Goal: Information Seeking & Learning: Check status

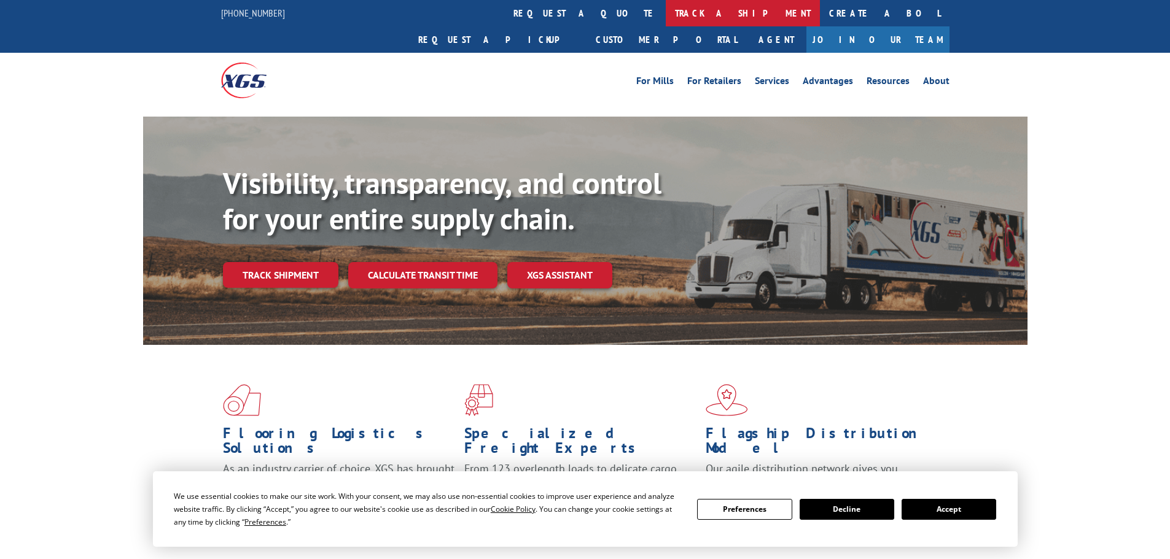
click at [666, 10] on link "track a shipment" at bounding box center [743, 13] width 154 height 26
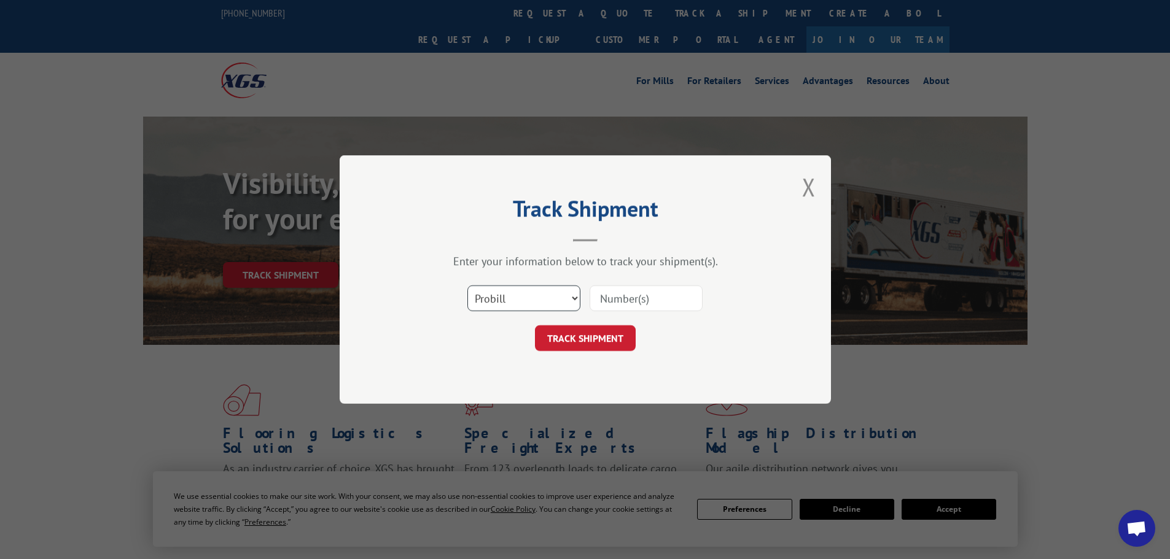
click at [550, 306] on select "Select category... Probill BOL PO" at bounding box center [523, 299] width 113 height 26
select select "po"
click at [467, 286] on select "Select category... Probill BOL PO" at bounding box center [523, 299] width 113 height 26
click at [657, 299] on input at bounding box center [646, 299] width 113 height 26
paste input "CG501855"
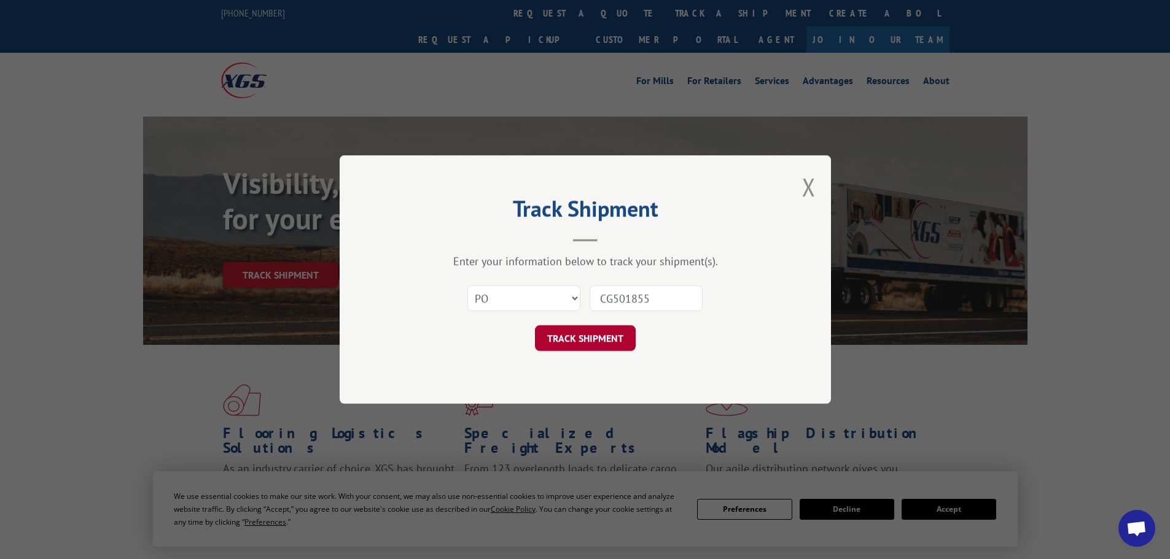
type input "CG501855"
click at [594, 328] on button "TRACK SHIPMENT" at bounding box center [585, 338] width 101 height 26
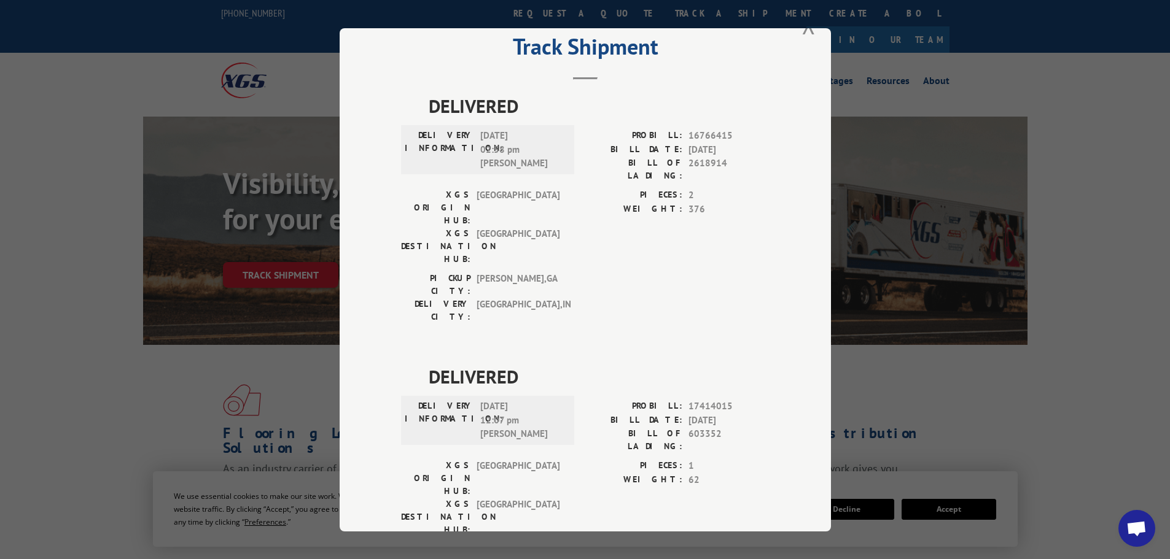
scroll to position [50, 0]
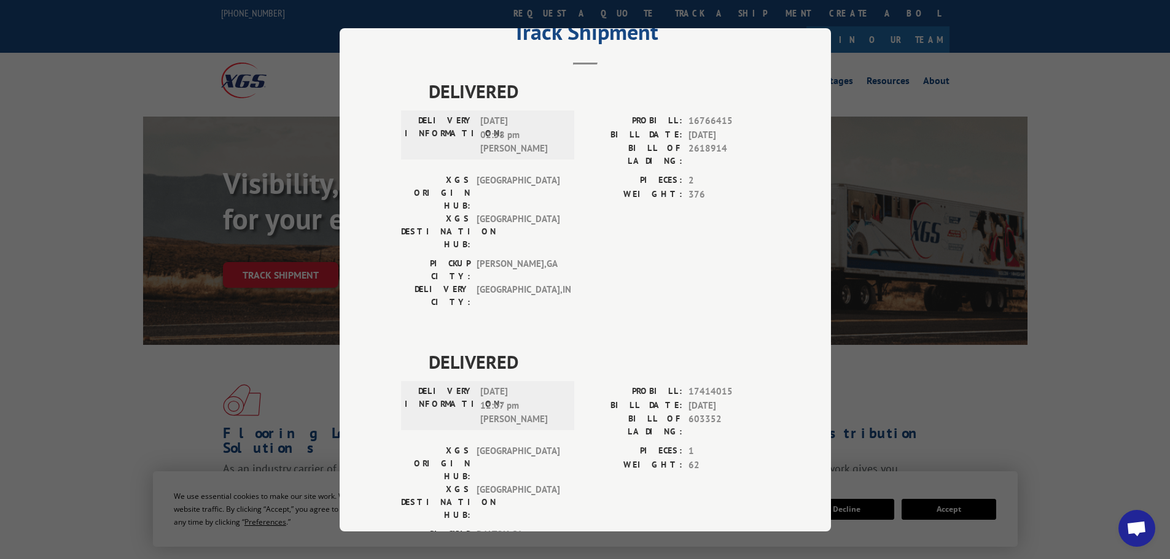
click at [217, 338] on div "Track Shipment DELIVERED DELIVERY INFORMATION: [DATE] 02:58 pm [PERSON_NAME]: 1…" at bounding box center [585, 279] width 1170 height 559
click at [86, 231] on div "Track Shipment DELIVERED DELIVERY INFORMATION: [DATE] 02:58 pm [PERSON_NAME]: 1…" at bounding box center [585, 279] width 1170 height 559
click at [1047, 354] on div "Track Shipment DELIVERED DELIVERY INFORMATION: [DATE] 02:58 pm [PERSON_NAME]: 1…" at bounding box center [585, 279] width 1170 height 559
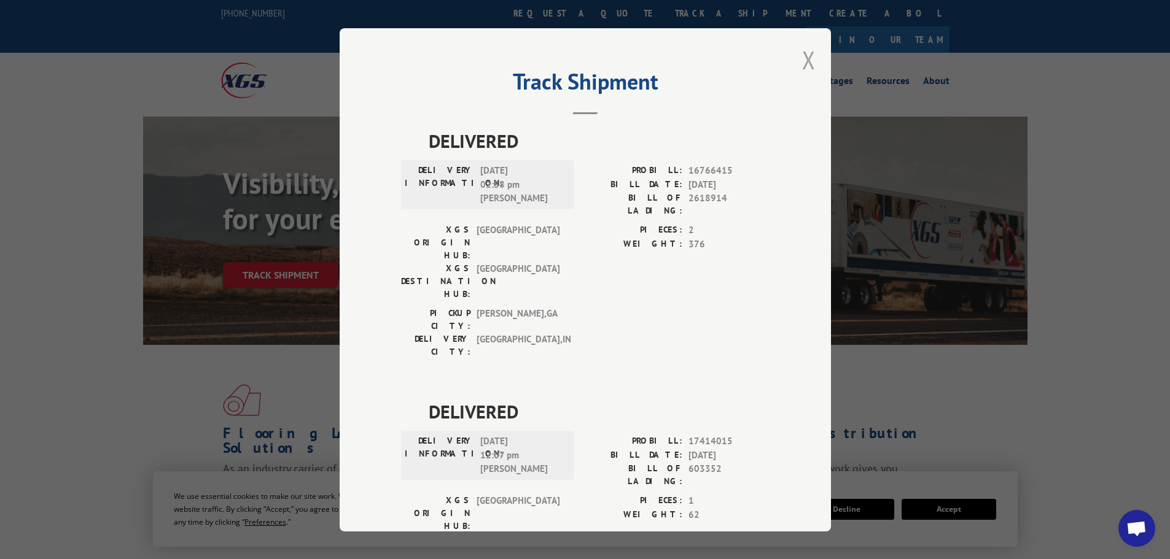
click at [809, 69] on button "Close modal" at bounding box center [809, 60] width 14 height 33
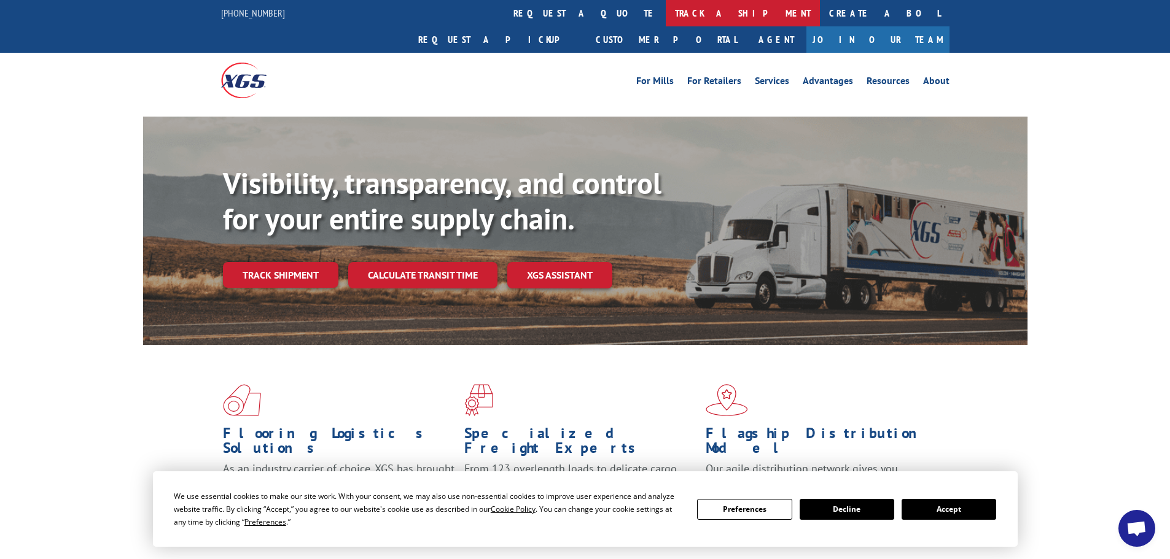
click at [666, 20] on link "track a shipment" at bounding box center [743, 13] width 154 height 26
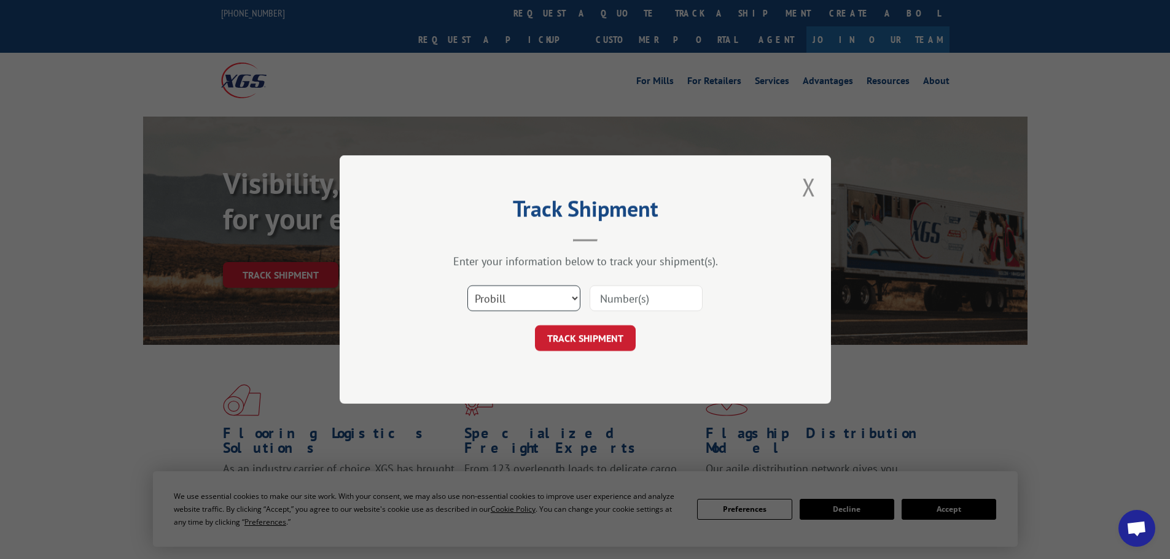
click at [568, 294] on select "Select category... Probill BOL PO" at bounding box center [523, 299] width 113 height 26
click at [467, 286] on select "Select category... Probill BOL PO" at bounding box center [523, 299] width 113 height 26
click at [523, 367] on div "Track Shipment Enter your information below to track your shipment(s). Select c…" at bounding box center [585, 279] width 491 height 249
click at [499, 305] on select "Select category... Probill BOL PO" at bounding box center [523, 299] width 113 height 26
select select "po"
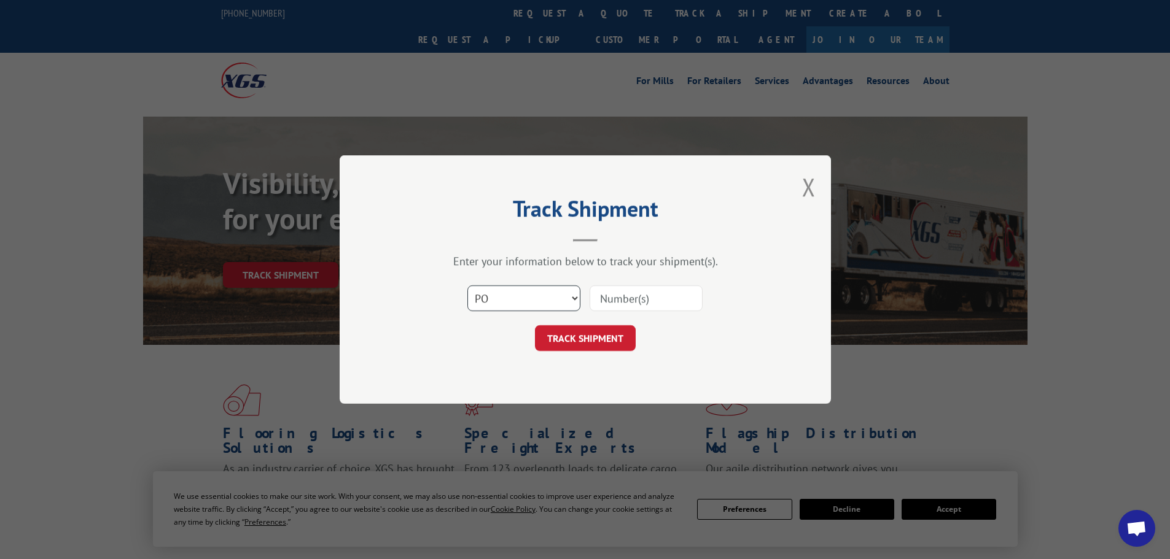
click at [467, 286] on select "Select category... Probill BOL PO" at bounding box center [523, 299] width 113 height 26
click at [695, 290] on input at bounding box center [646, 299] width 113 height 26
paste input "40237"
type input "40237"
click at [575, 343] on button "TRACK SHIPMENT" at bounding box center [585, 338] width 101 height 26
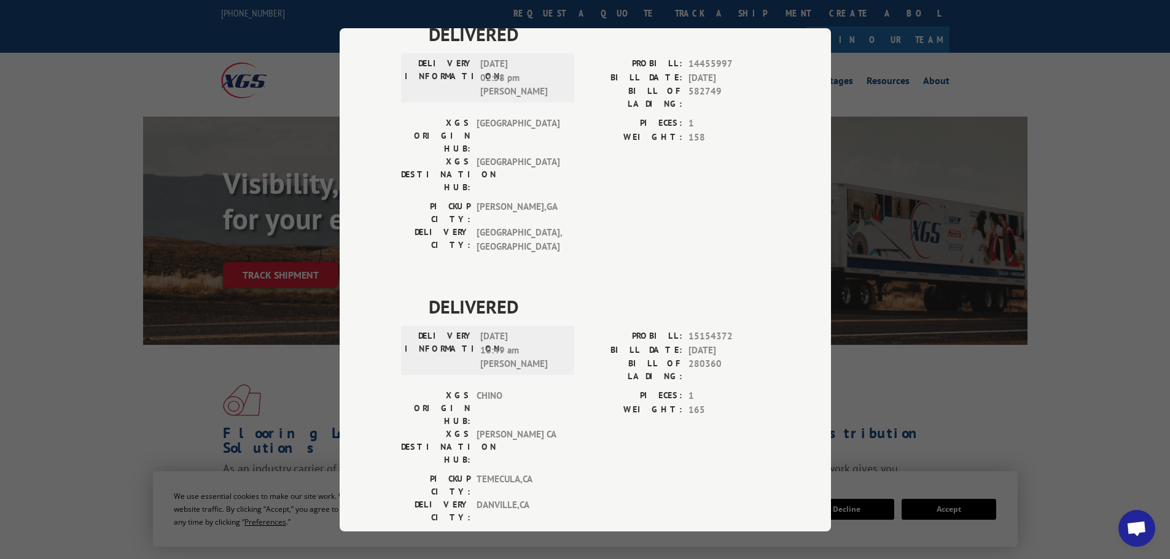
scroll to position [34, 0]
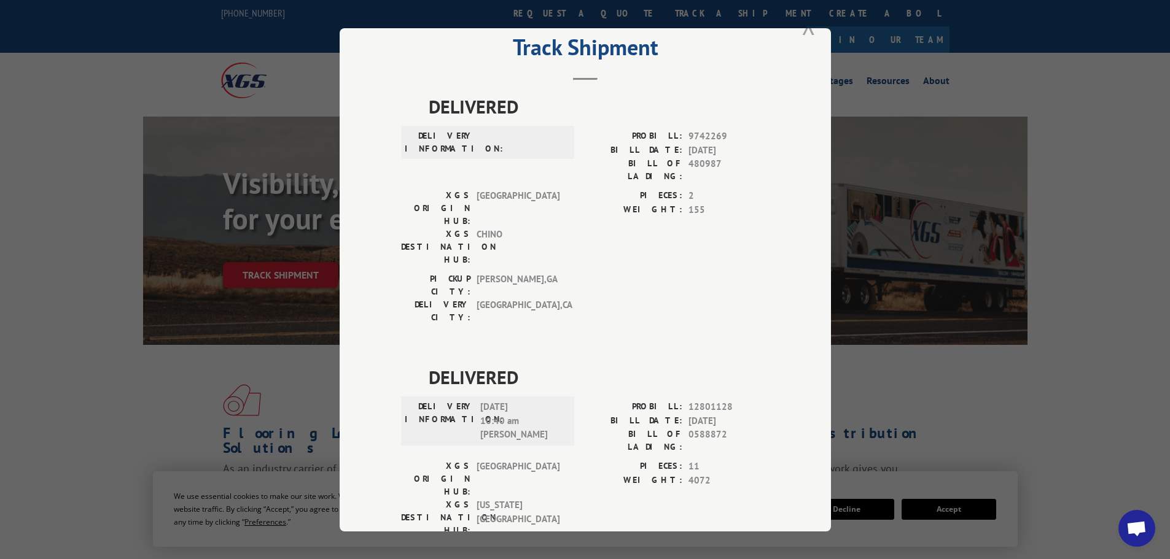
click at [802, 31] on button "Close modal" at bounding box center [809, 25] width 14 height 33
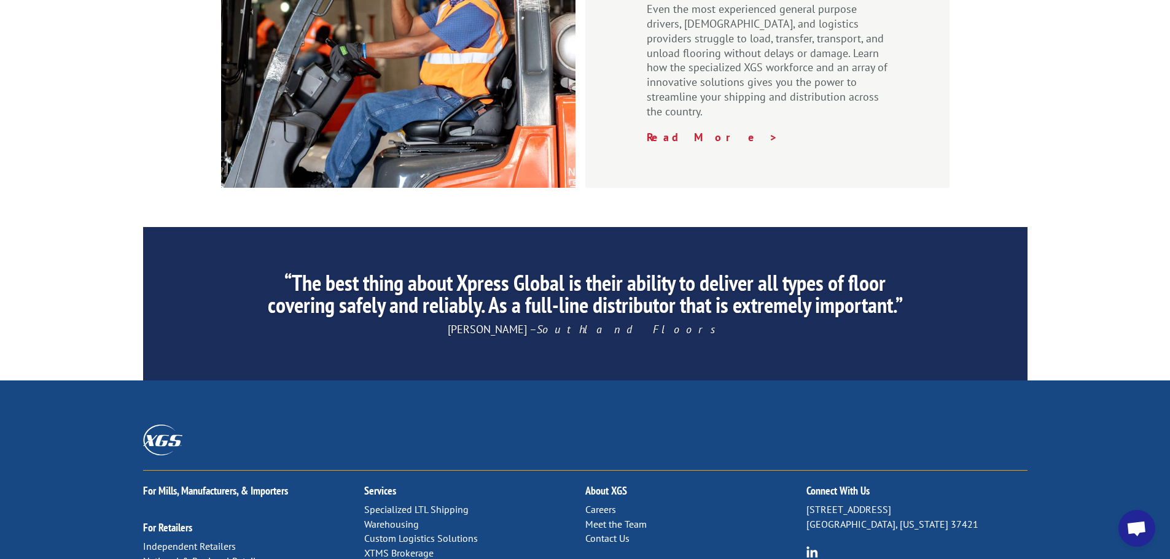
scroll to position [1781, 0]
